Goal: Task Accomplishment & Management: Manage account settings

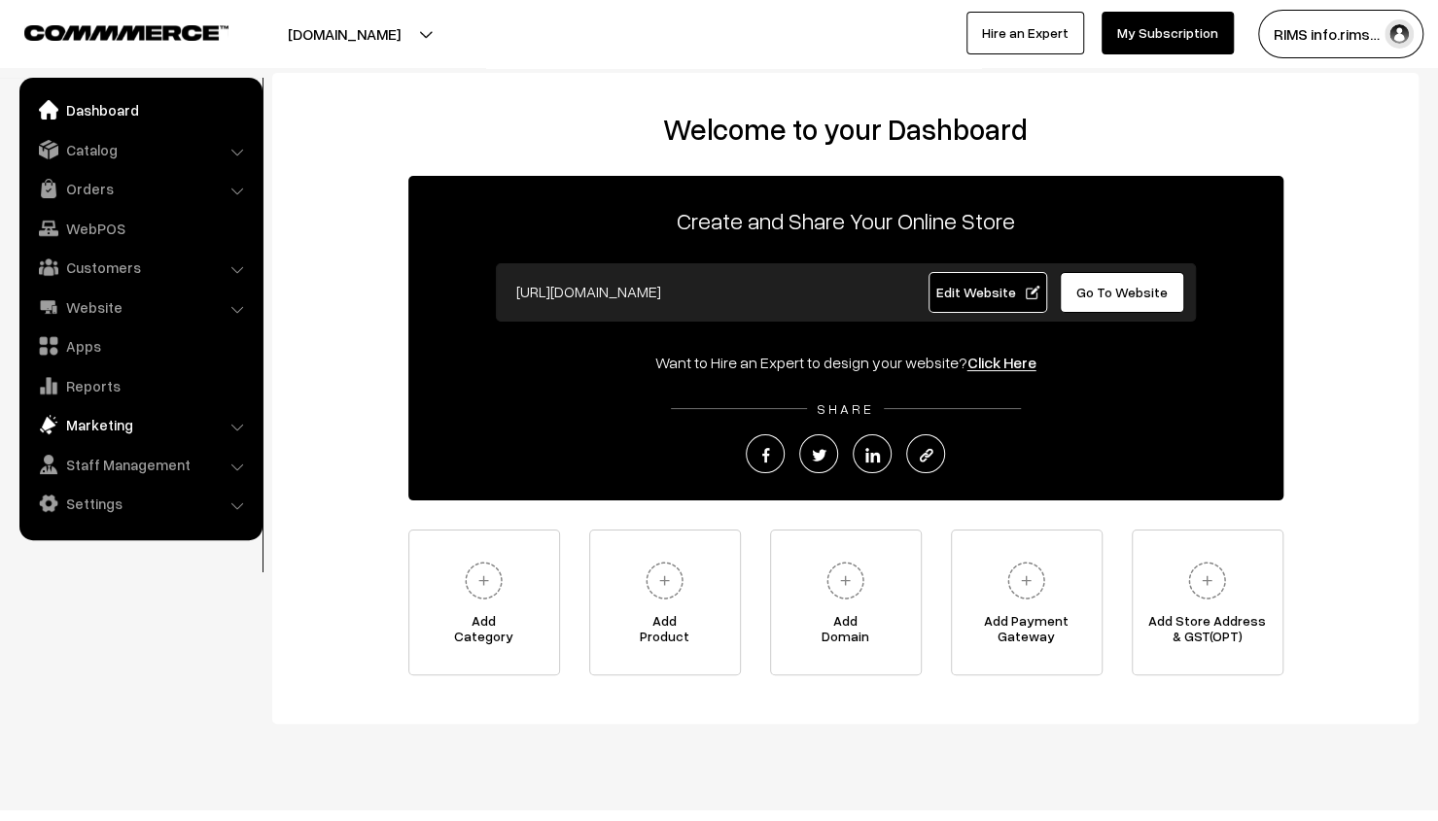
click at [138, 421] on link "Marketing" at bounding box center [139, 424] width 231 height 35
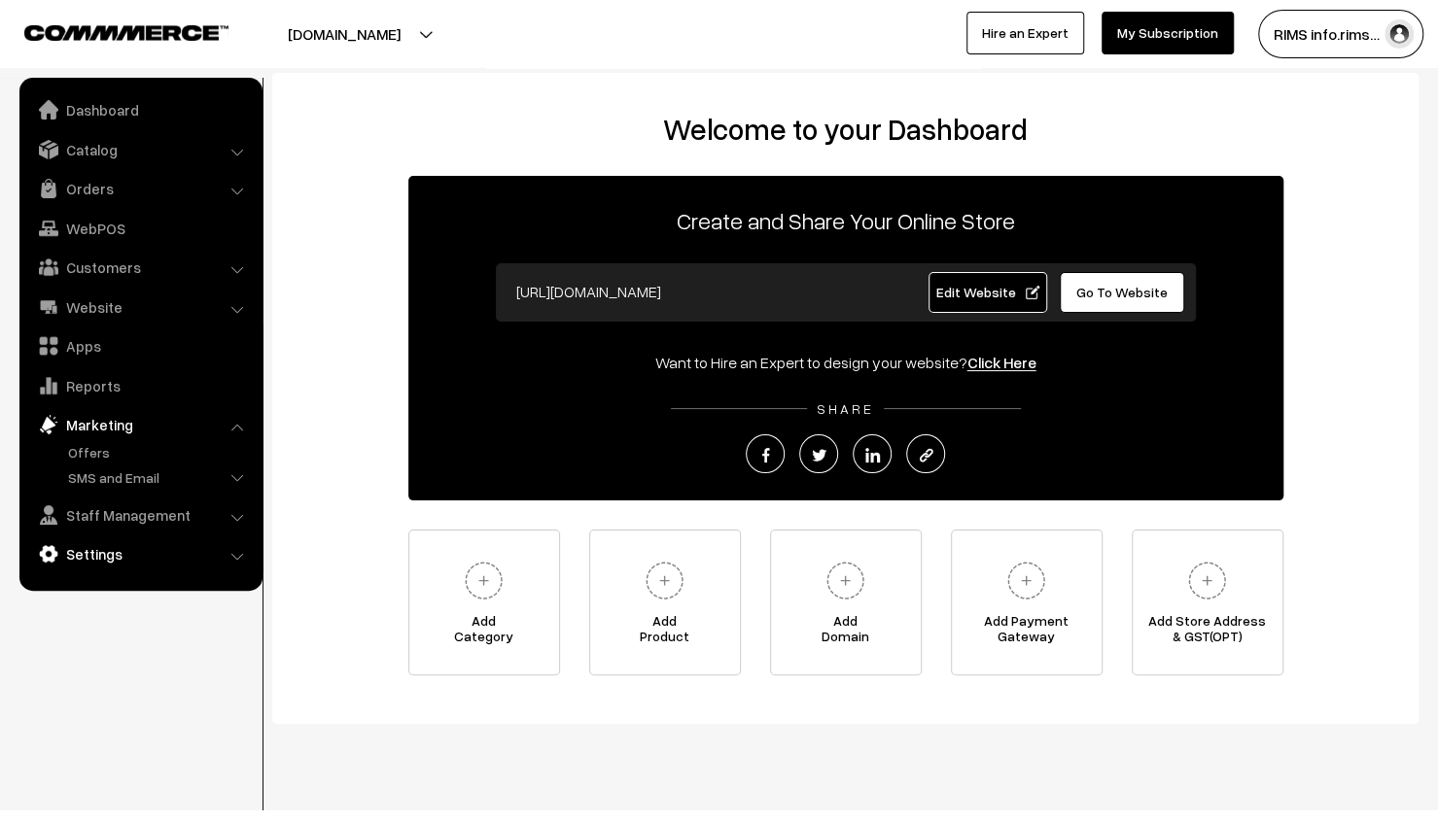
click at [95, 540] on link "Settings" at bounding box center [139, 554] width 231 height 35
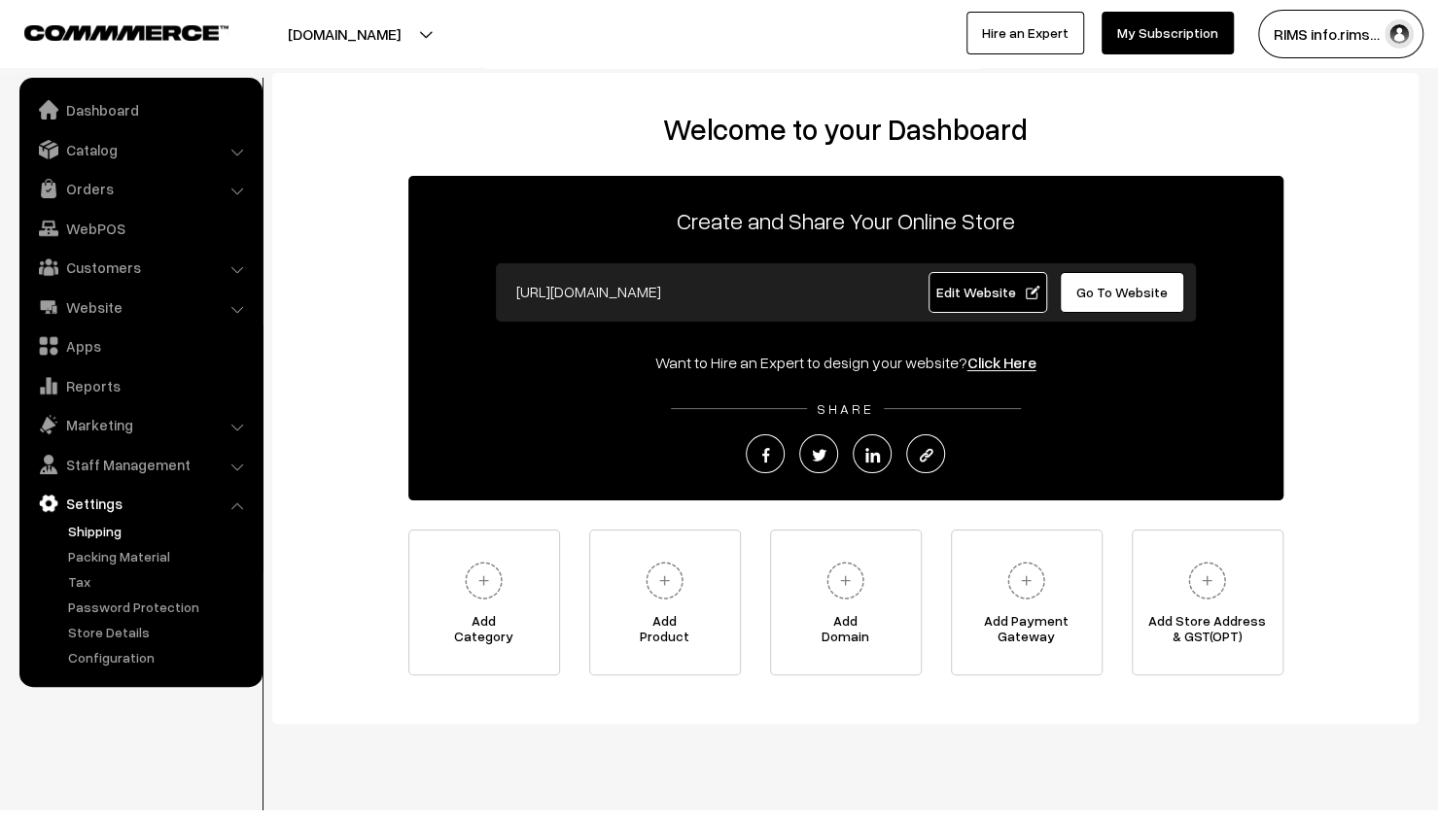
click at [116, 522] on link "Shipping" at bounding box center [159, 531] width 192 height 20
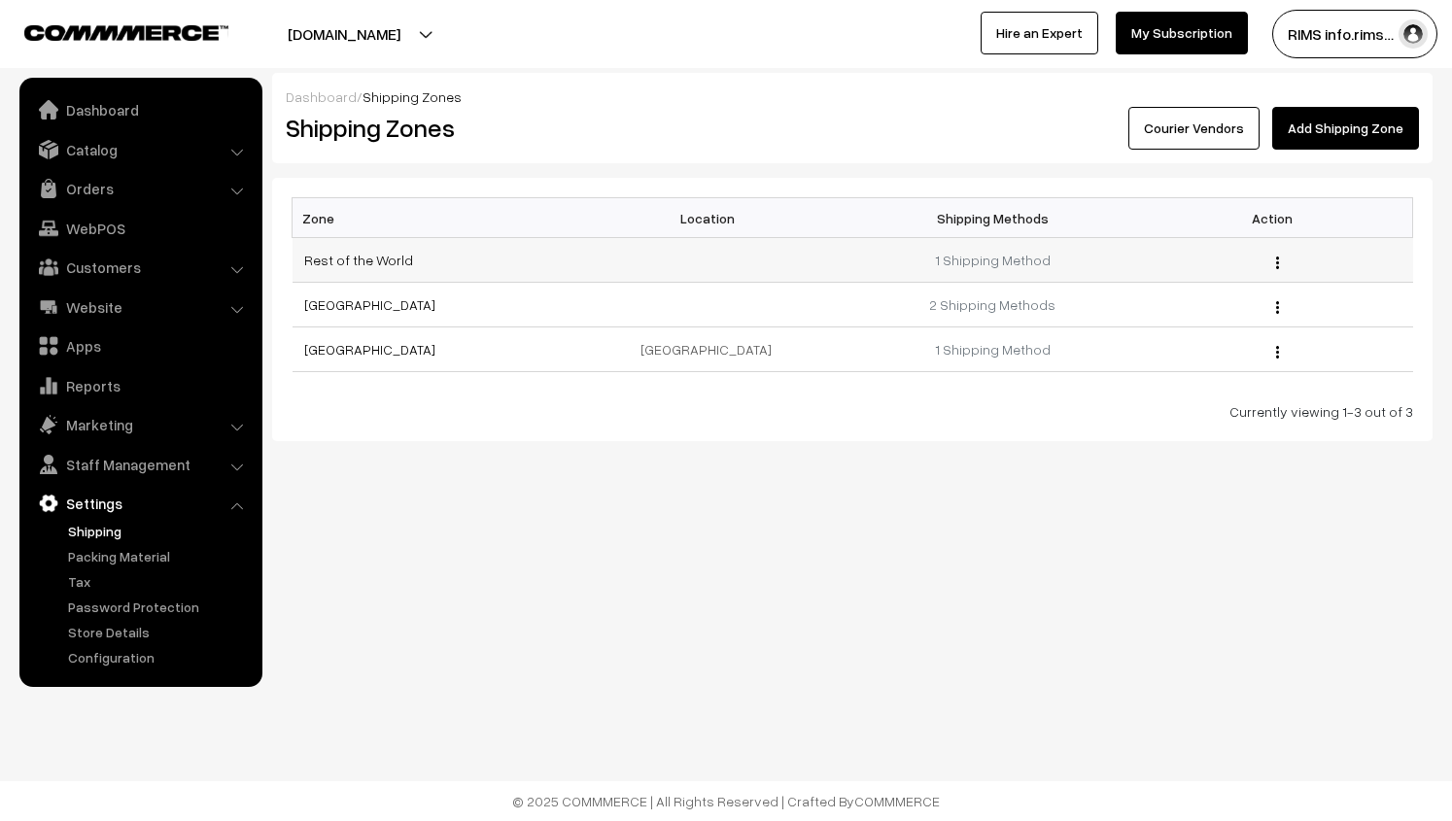
click at [1277, 257] on img "button" at bounding box center [1277, 263] width 3 height 13
click at [373, 578] on body "Thank you for showing interest. Our team will call you shortly. Close [DOMAIN_N…" at bounding box center [726, 410] width 1452 height 821
click at [341, 617] on body "Thank you for showing interest. Our team will call you shortly. Close [DOMAIN_N…" at bounding box center [726, 410] width 1452 height 821
click at [1386, 135] on link "Add Shipping Zone" at bounding box center [1345, 128] width 147 height 43
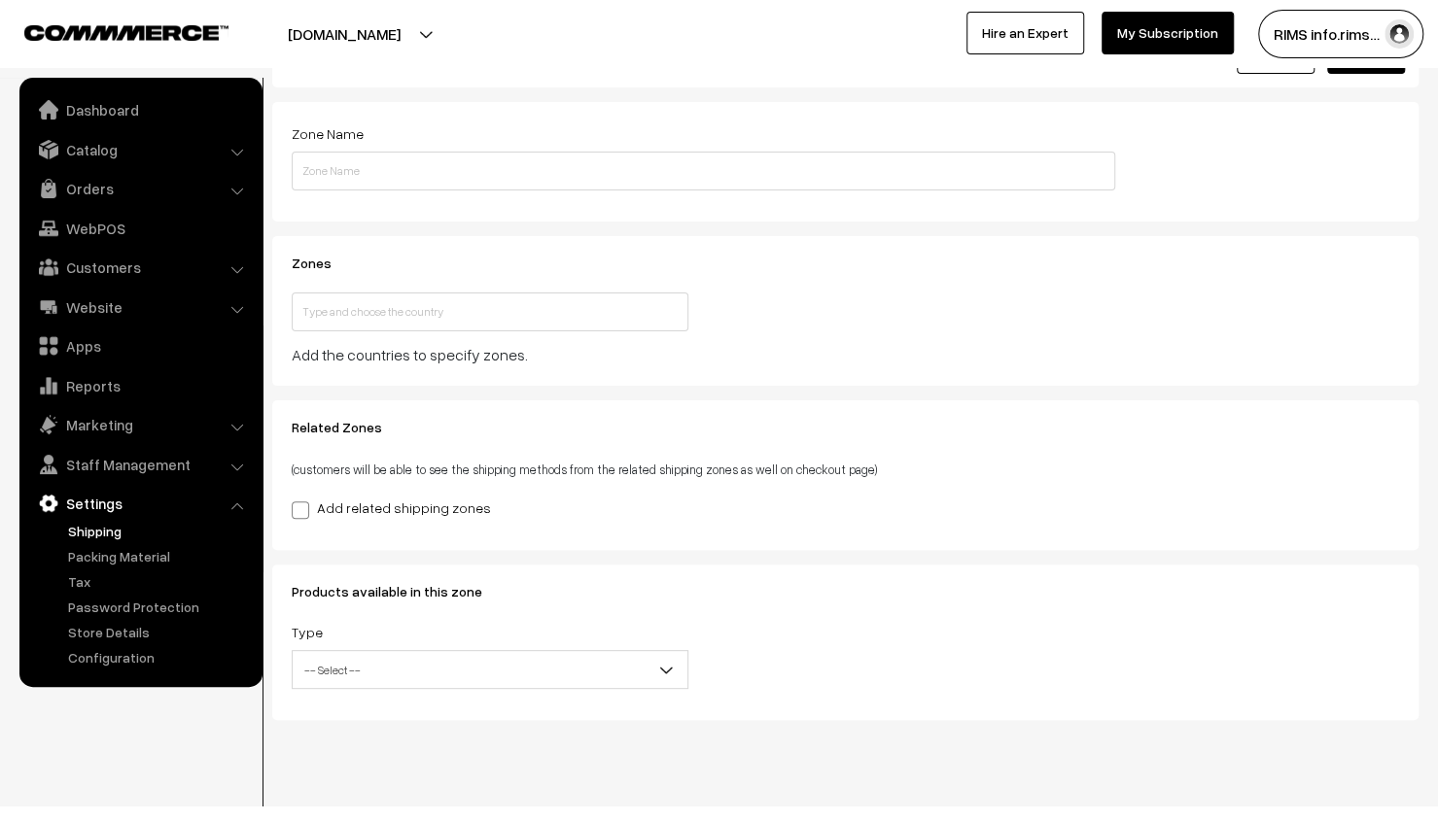
scroll to position [101, 0]
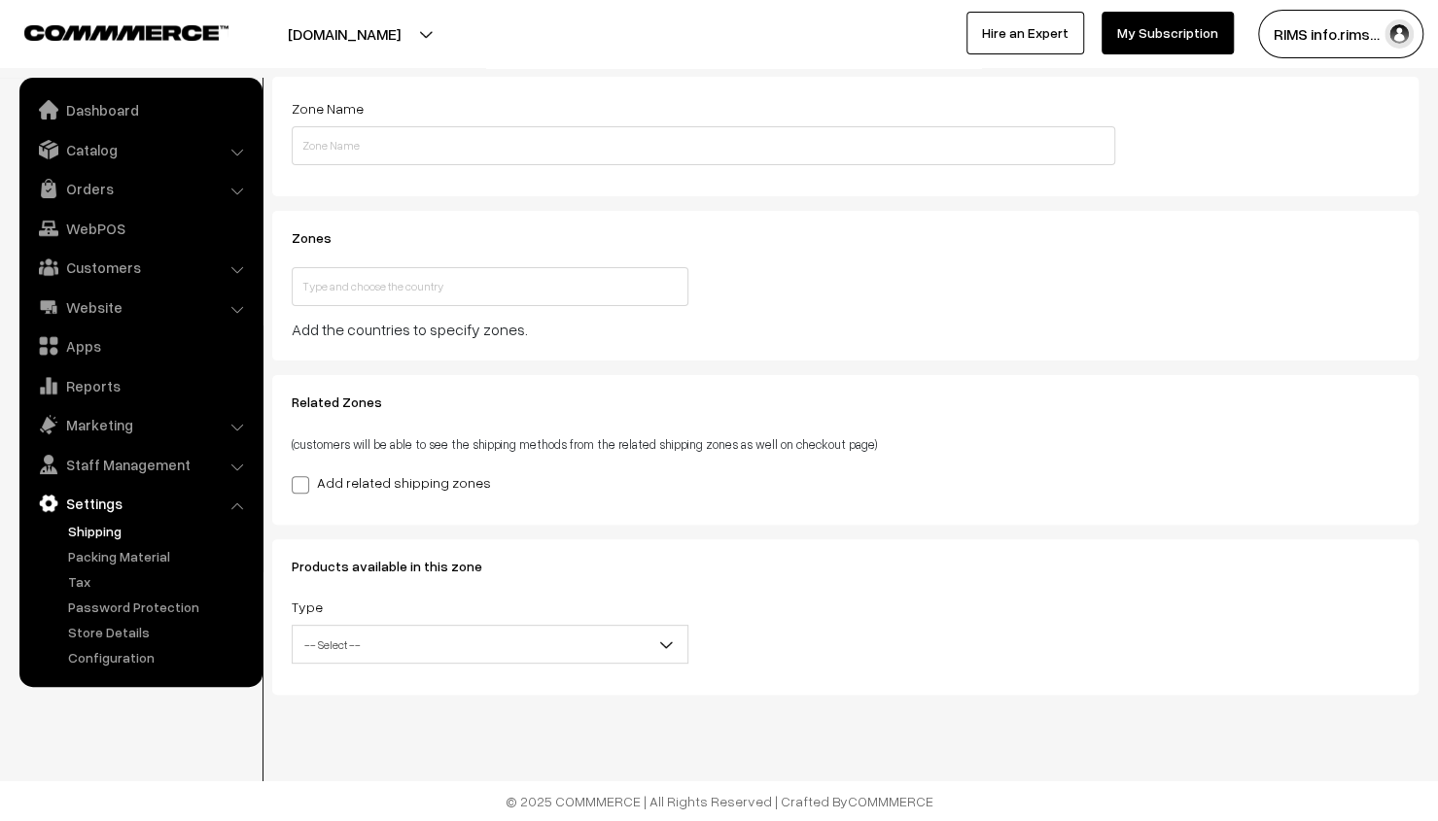
click at [672, 645] on b at bounding box center [665, 644] width 19 height 19
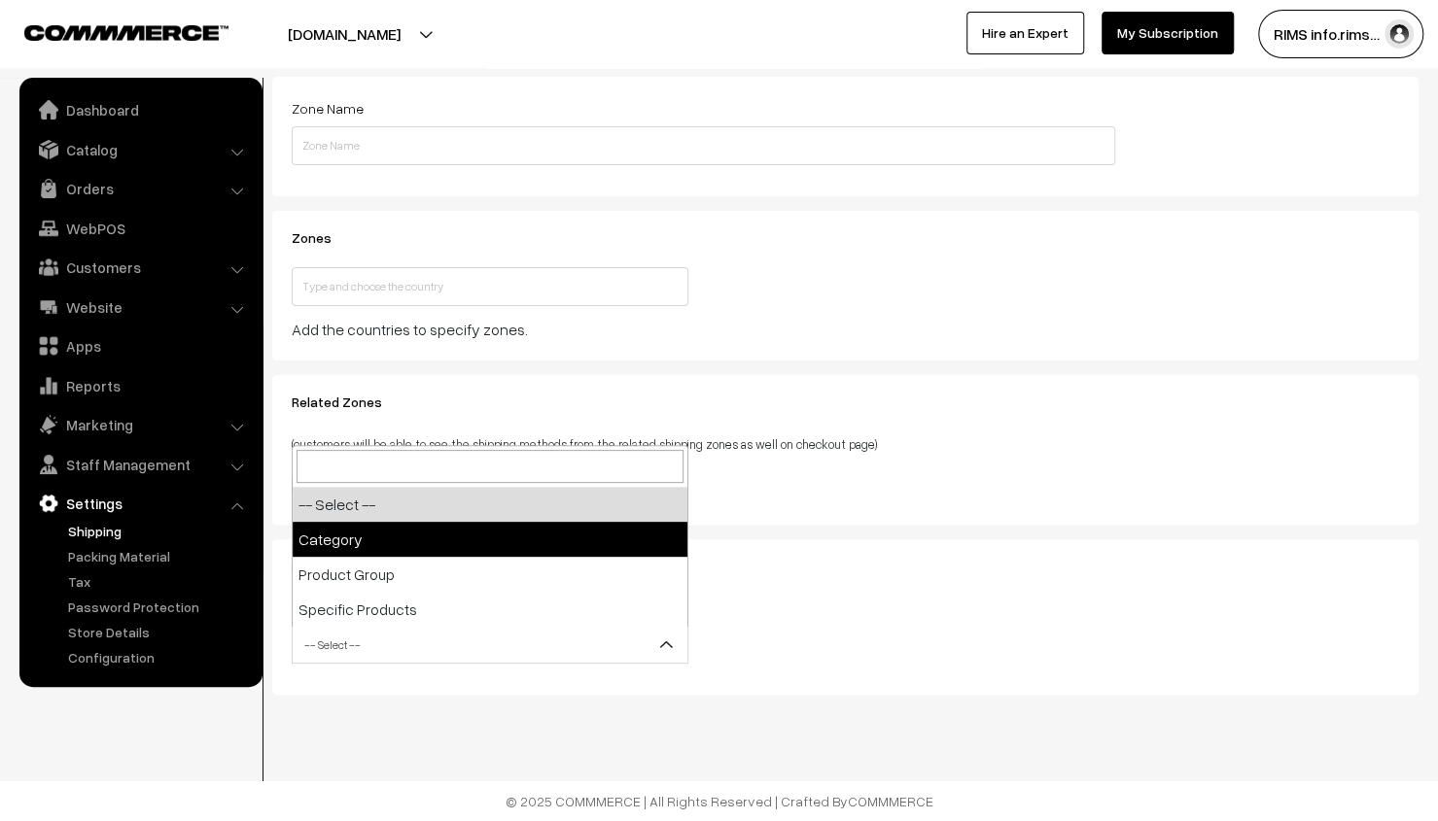
select select "category"
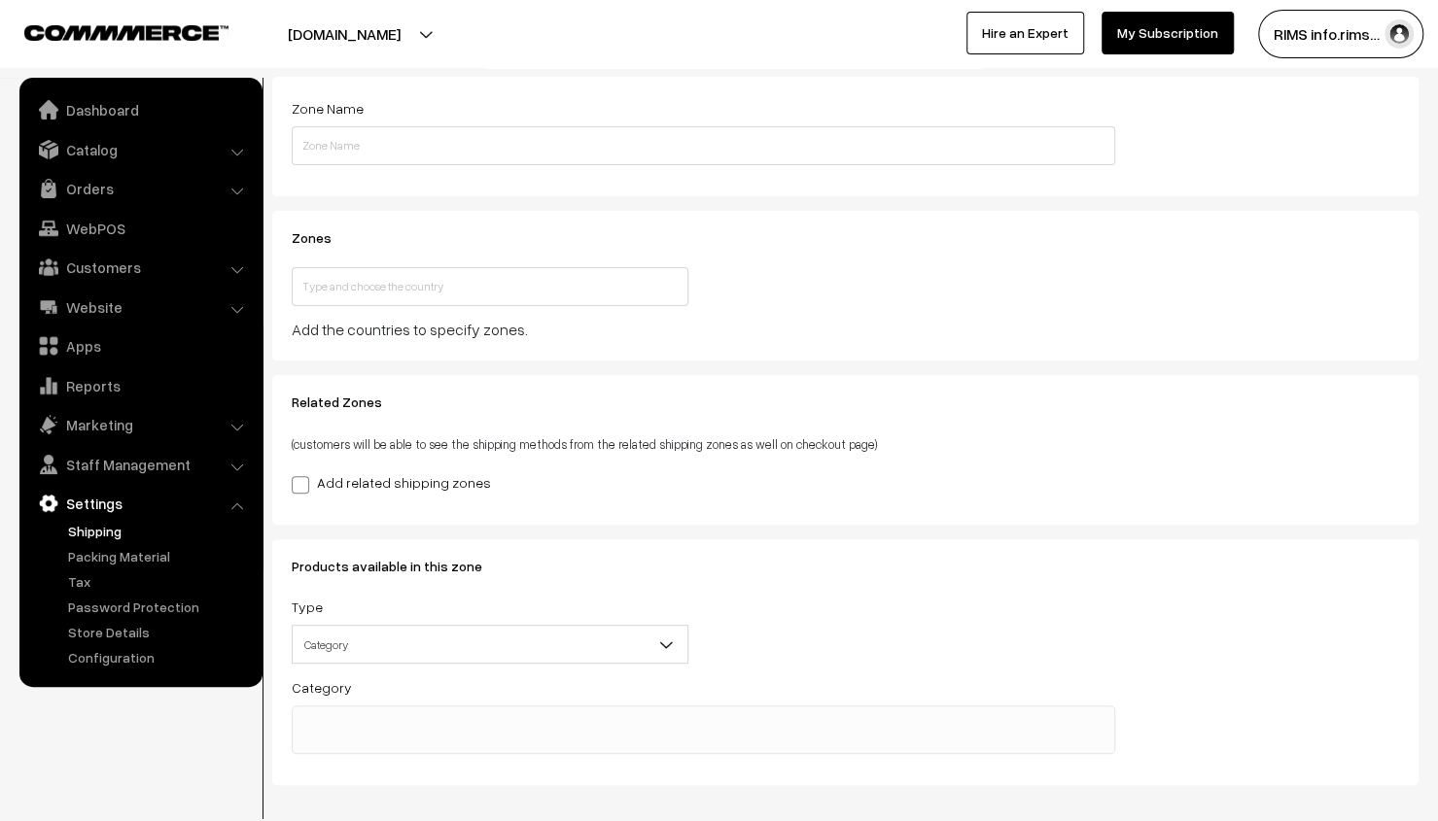
click at [1429, 716] on div "Dashboard / shippingZone / Add Shipping Zone Add Shipping Zone Cancel Save Proc…" at bounding box center [719, 379] width 1438 height 814
click at [123, 680] on ul "Dashboard Catalog" at bounding box center [140, 382] width 243 height 609
